Goal: Task Accomplishment & Management: Manage account settings

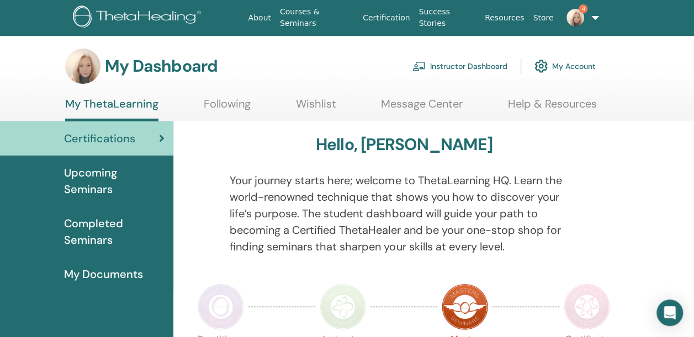
click at [457, 63] on link "Instructor Dashboard" at bounding box center [459, 66] width 95 height 24
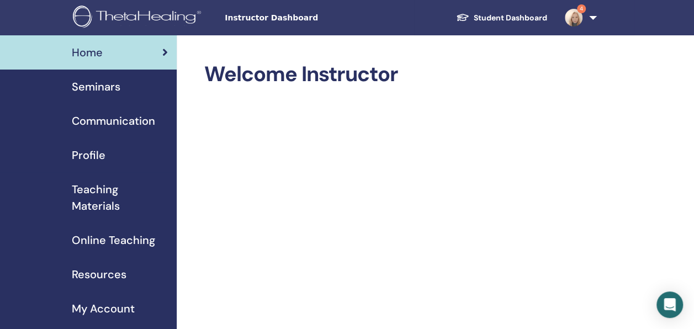
click at [108, 87] on span "Seminars" at bounding box center [96, 86] width 49 height 17
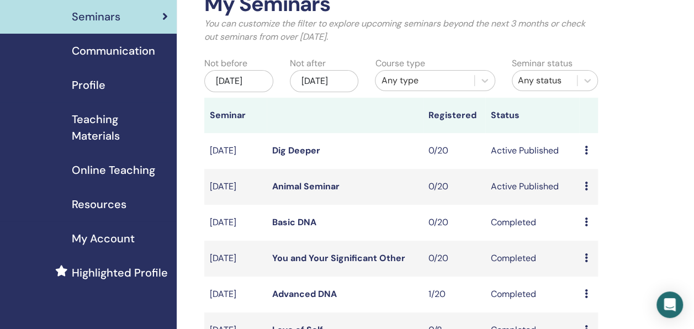
scroll to position [110, 0]
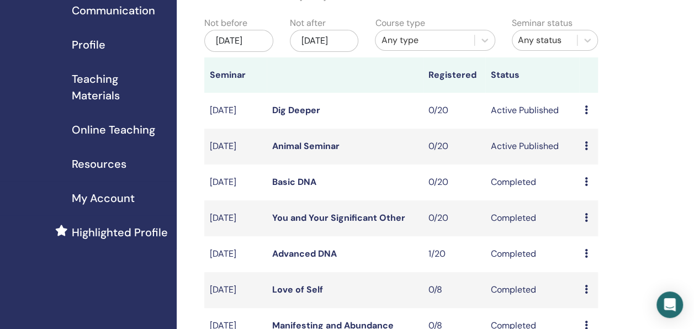
click at [274, 116] on link "Dig Deeper" at bounding box center [296, 110] width 48 height 12
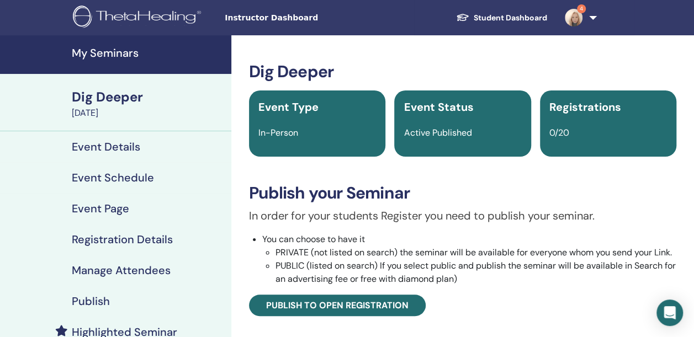
click at [121, 153] on h4 "Event Details" at bounding box center [106, 146] width 68 height 13
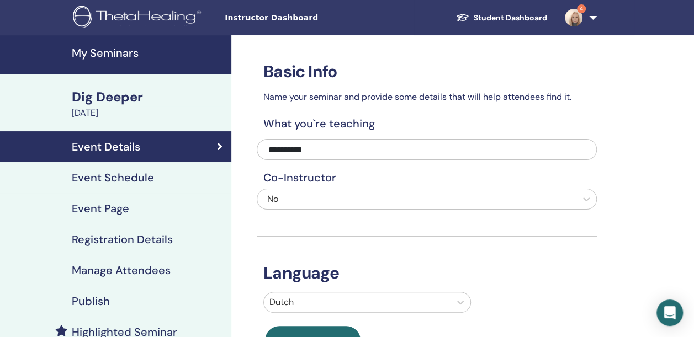
click at [121, 103] on div "Dig Deeper" at bounding box center [148, 97] width 153 height 19
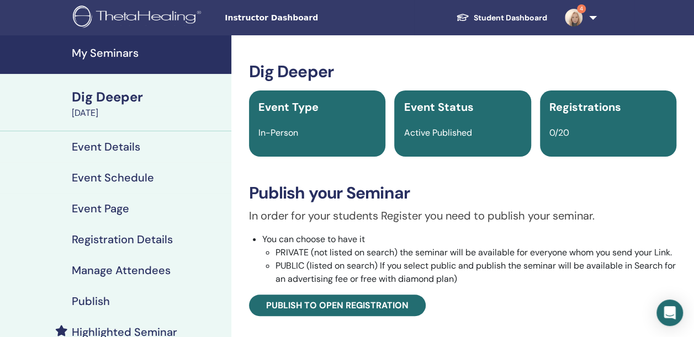
click at [141, 173] on h4 "Event Schedule" at bounding box center [113, 177] width 82 height 13
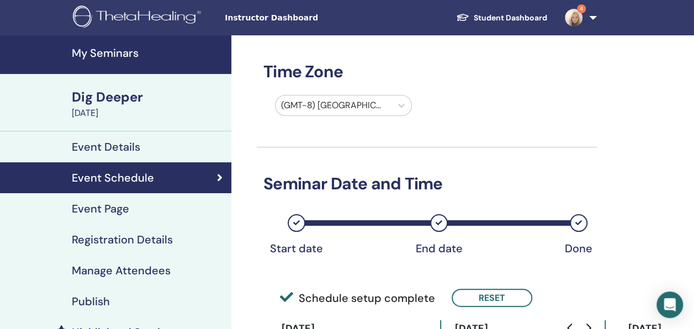
scroll to position [276, 0]
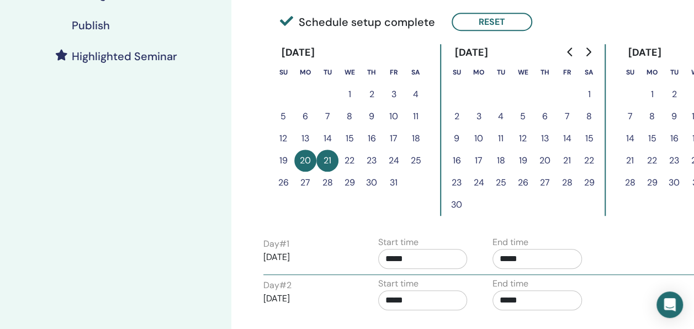
click at [416, 95] on button "4" at bounding box center [415, 94] width 22 height 22
click at [504, 26] on button "Reset" at bounding box center [491, 22] width 81 height 18
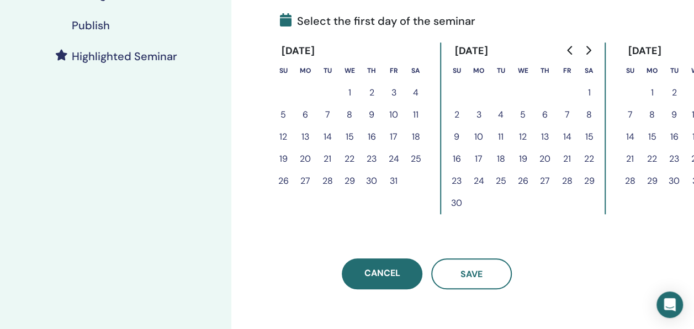
click at [418, 89] on button "4" at bounding box center [415, 93] width 22 height 22
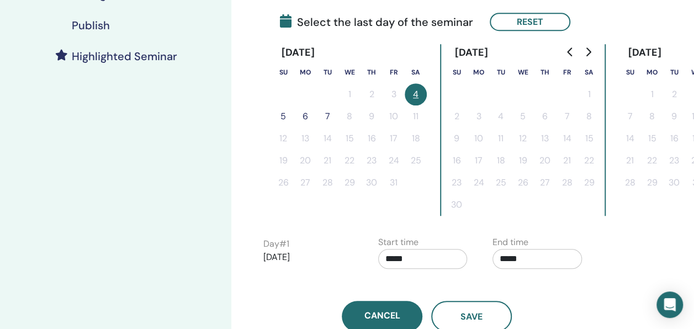
click at [286, 118] on button "5" at bounding box center [283, 116] width 22 height 22
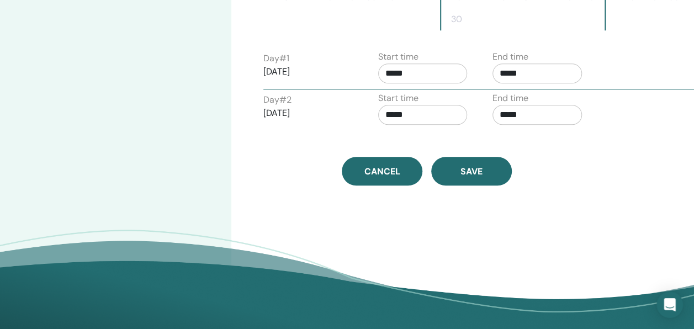
scroll to position [497, 0]
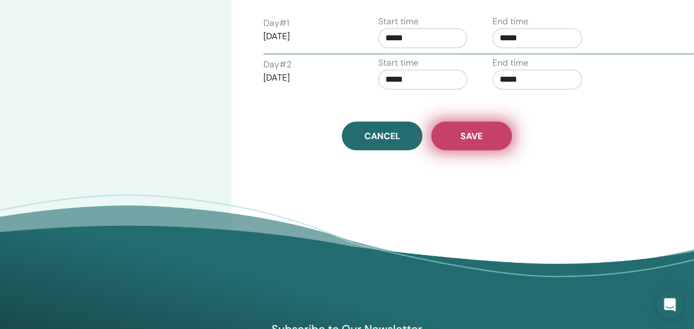
click at [488, 143] on button "Save" at bounding box center [471, 135] width 81 height 29
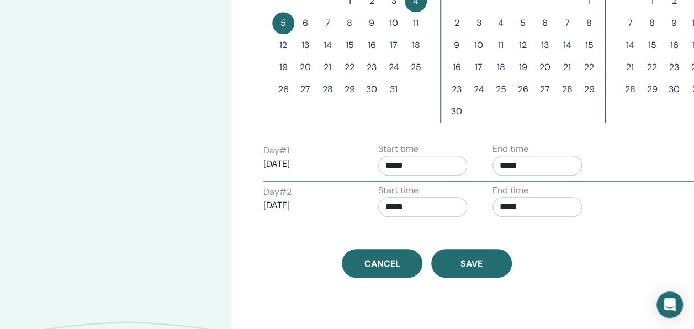
scroll to position [386, 0]
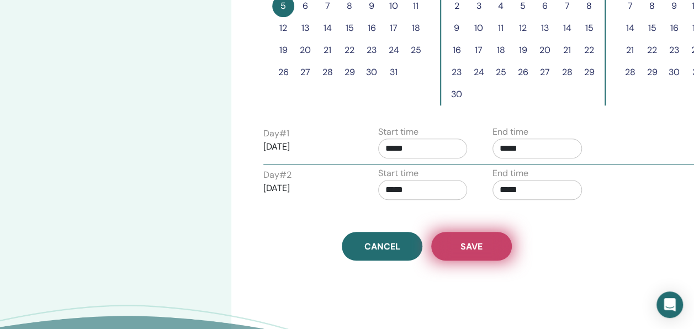
click at [489, 242] on button "Save" at bounding box center [471, 246] width 81 height 29
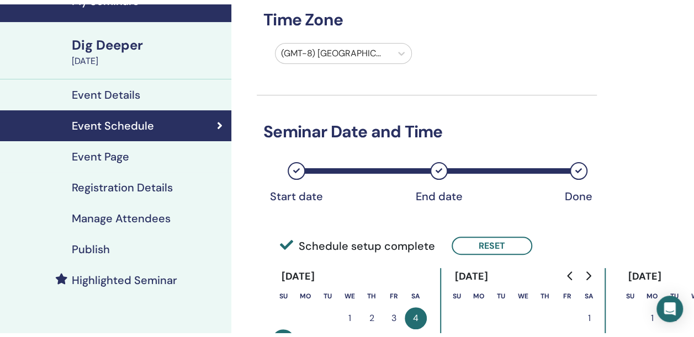
scroll to position [55, 0]
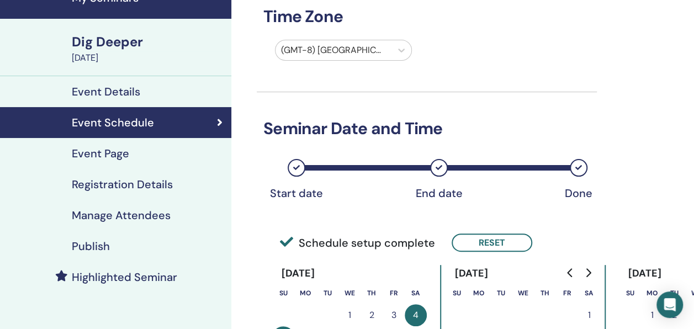
click at [114, 49] on div "Dig Deeper" at bounding box center [148, 42] width 153 height 19
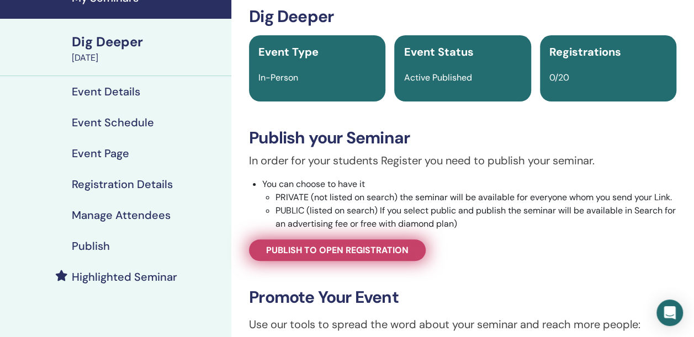
click at [395, 250] on span "Publish to open registration" at bounding box center [337, 250] width 142 height 12
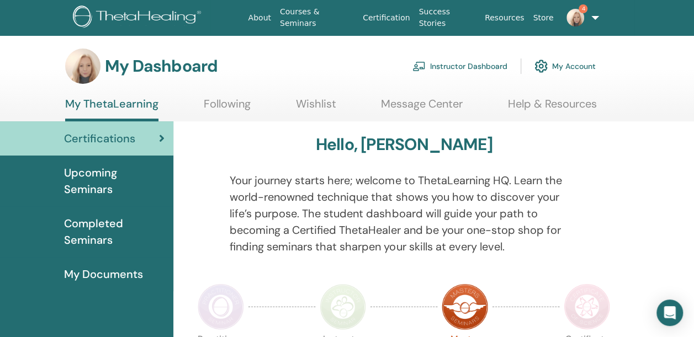
click at [484, 66] on link "Instructor Dashboard" at bounding box center [459, 66] width 95 height 24
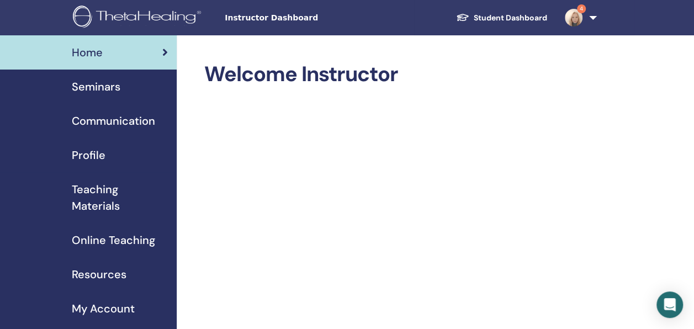
click at [112, 81] on span "Seminars" at bounding box center [96, 86] width 49 height 17
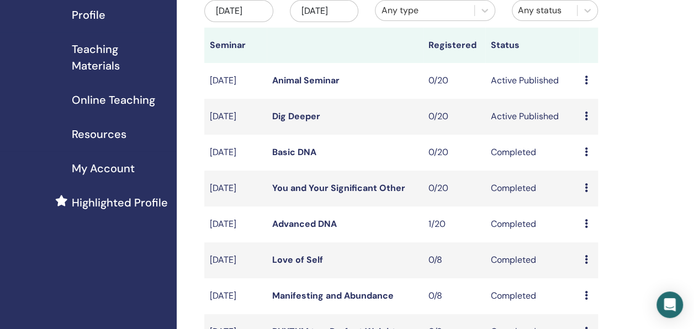
scroll to position [166, 0]
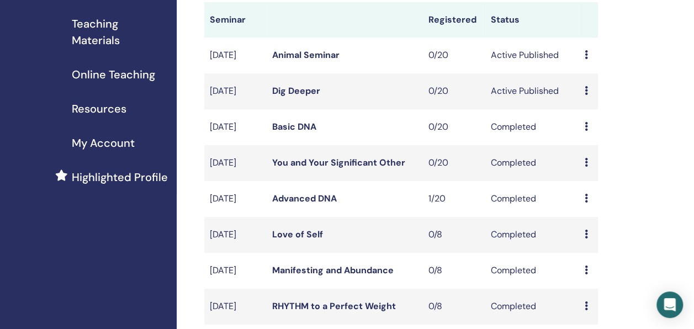
click at [291, 97] on link "Dig Deeper" at bounding box center [296, 91] width 48 height 12
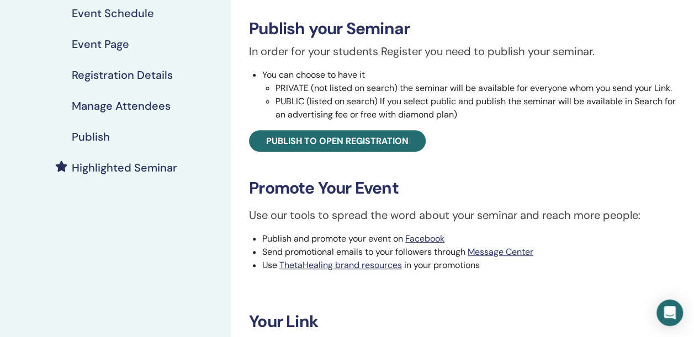
scroll to position [441, 0]
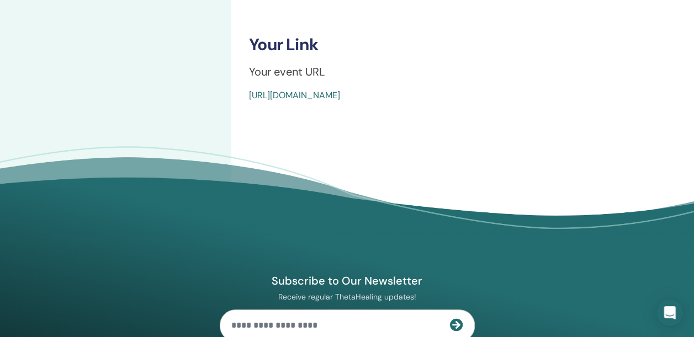
drag, startPoint x: 518, startPoint y: 98, endPoint x: 228, endPoint y: 103, distance: 289.7
drag, startPoint x: 228, startPoint y: 103, endPoint x: 551, endPoint y: 133, distance: 324.2
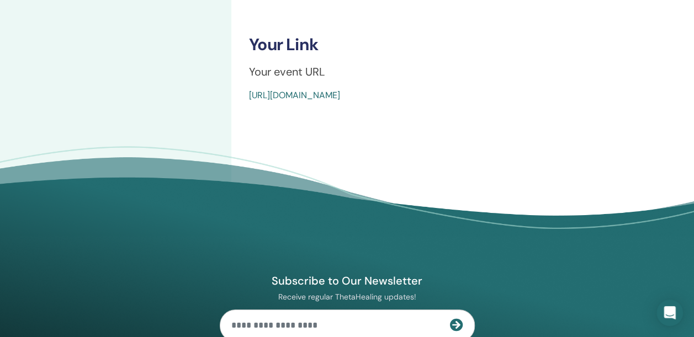
drag, startPoint x: 243, startPoint y: 98, endPoint x: 570, endPoint y: 105, distance: 326.7
